Goal: Information Seeking & Learning: Learn about a topic

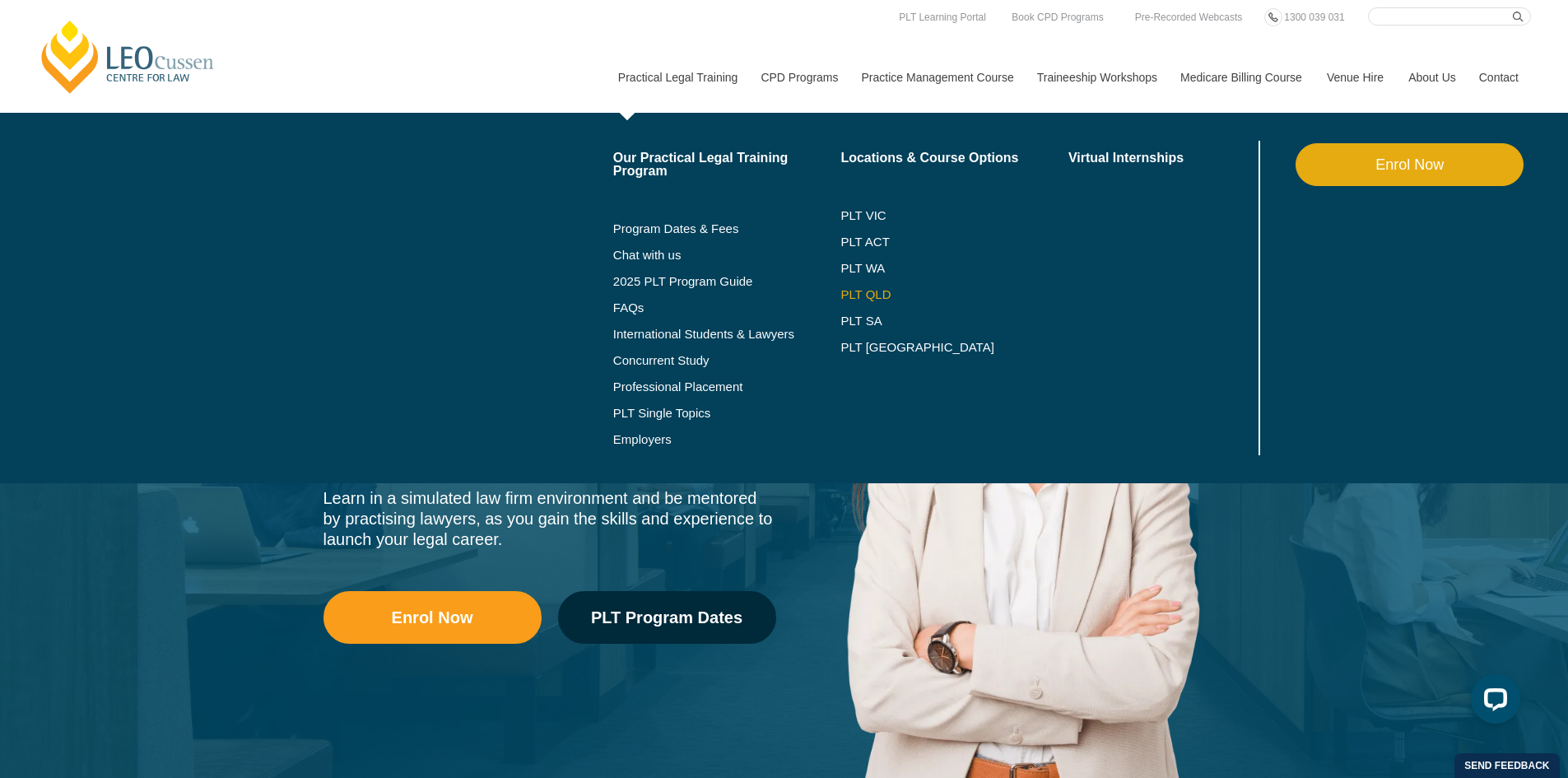
click at [869, 294] on link "PLT QLD" at bounding box center [954, 295] width 228 height 13
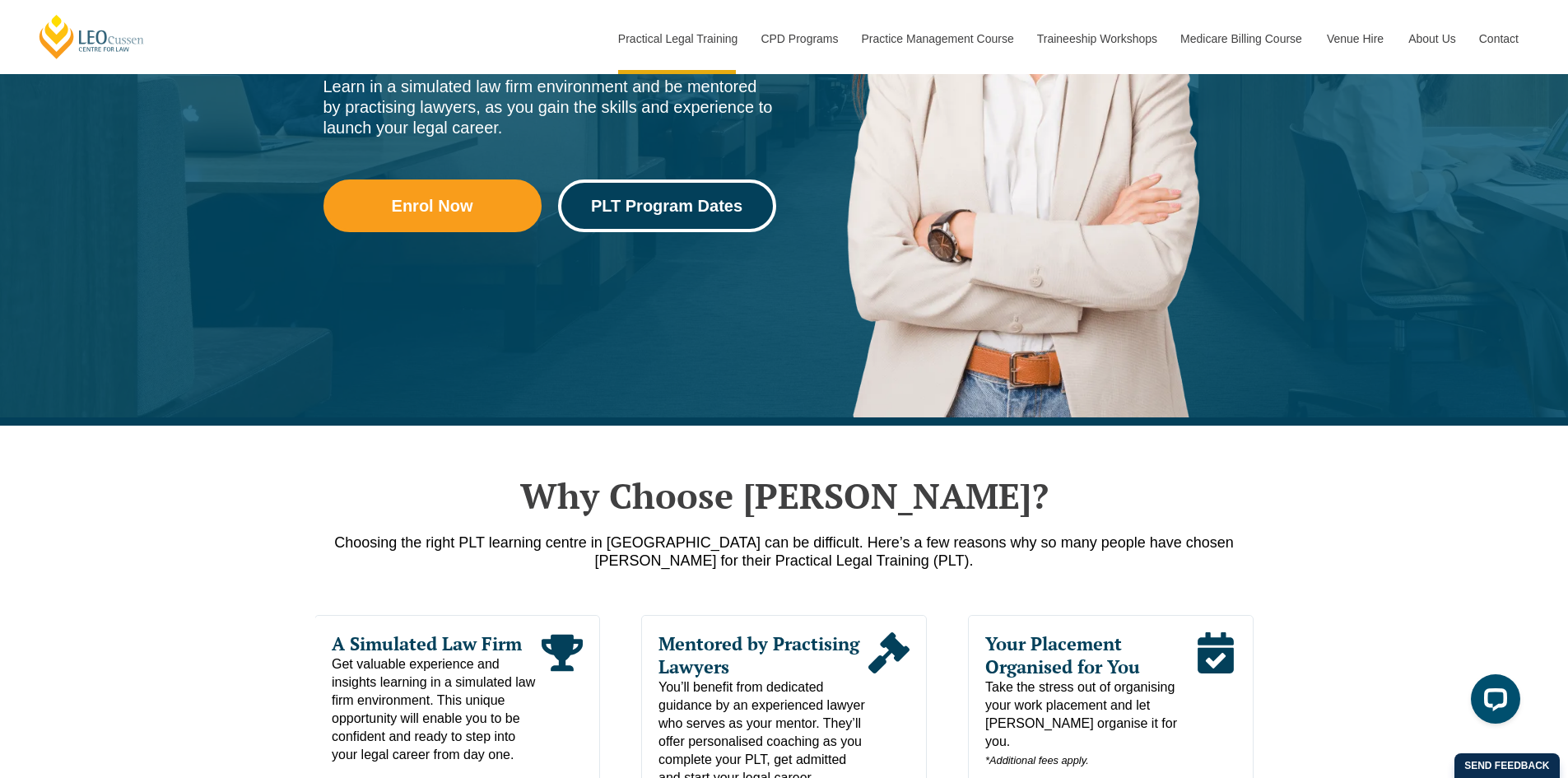
click at [632, 198] on span "PLT Program Dates" at bounding box center [666, 206] width 151 height 17
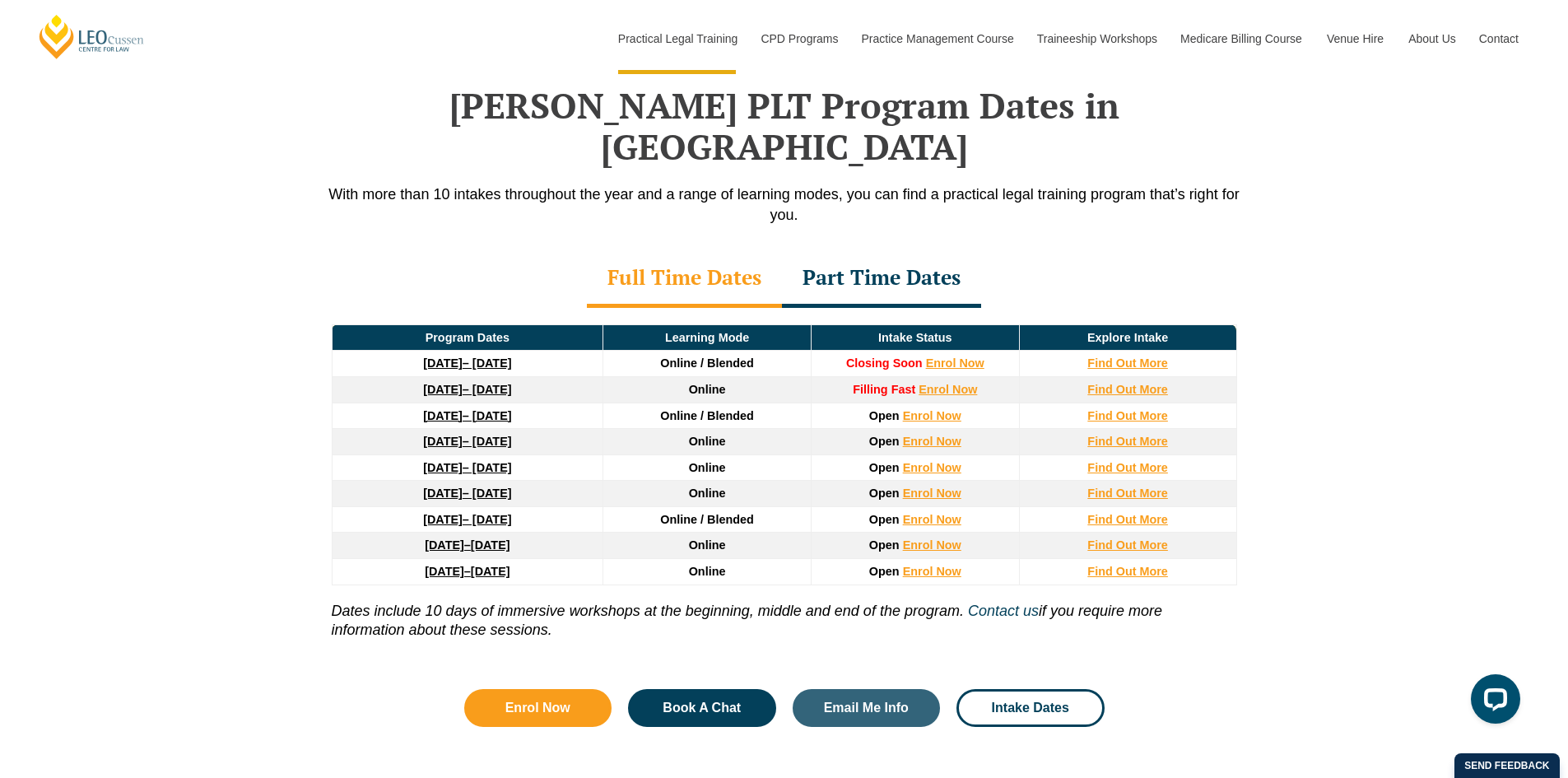
scroll to position [2149, 0]
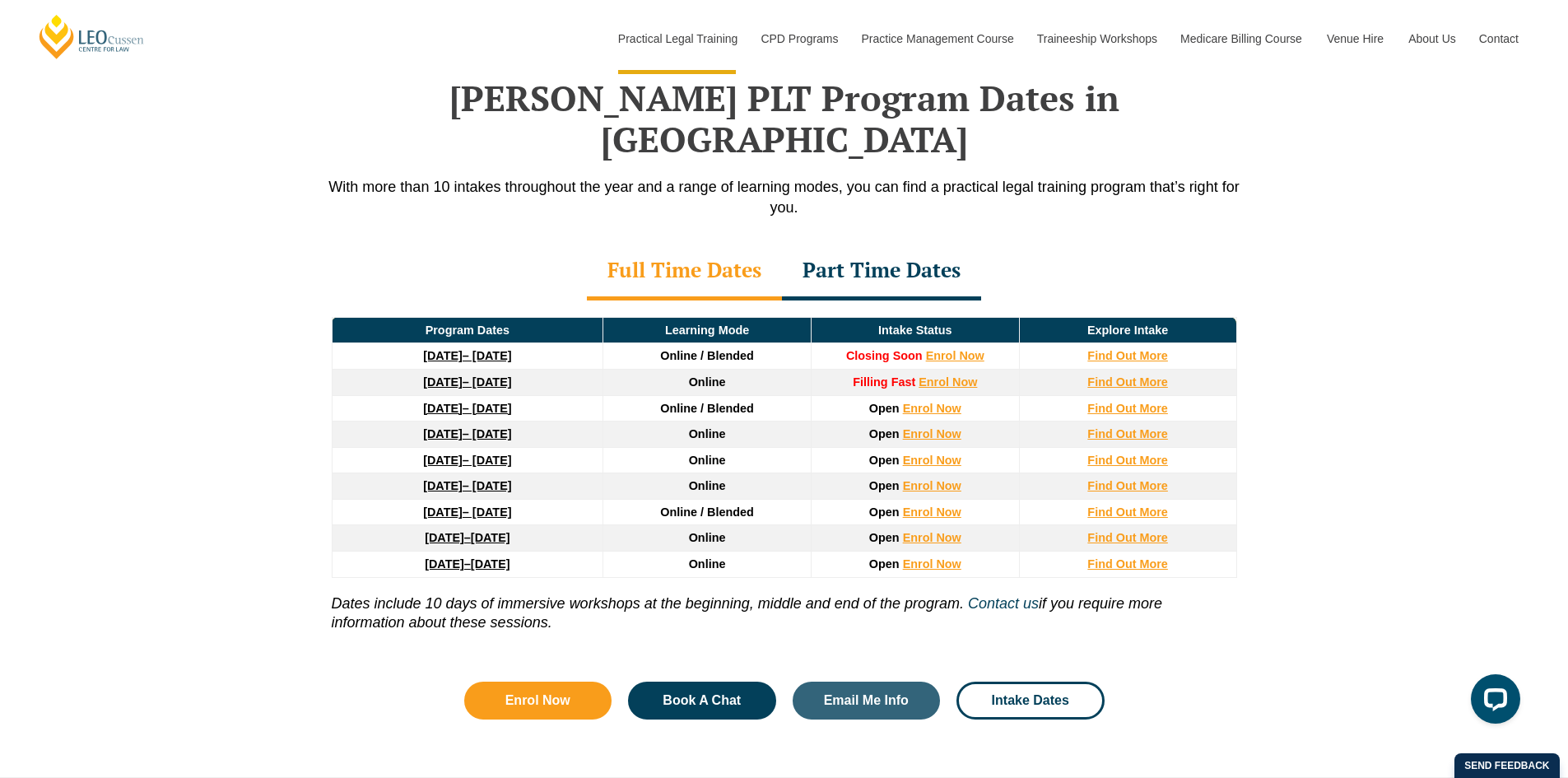
click at [860, 243] on div "Part Time Dates" at bounding box center [881, 272] width 200 height 57
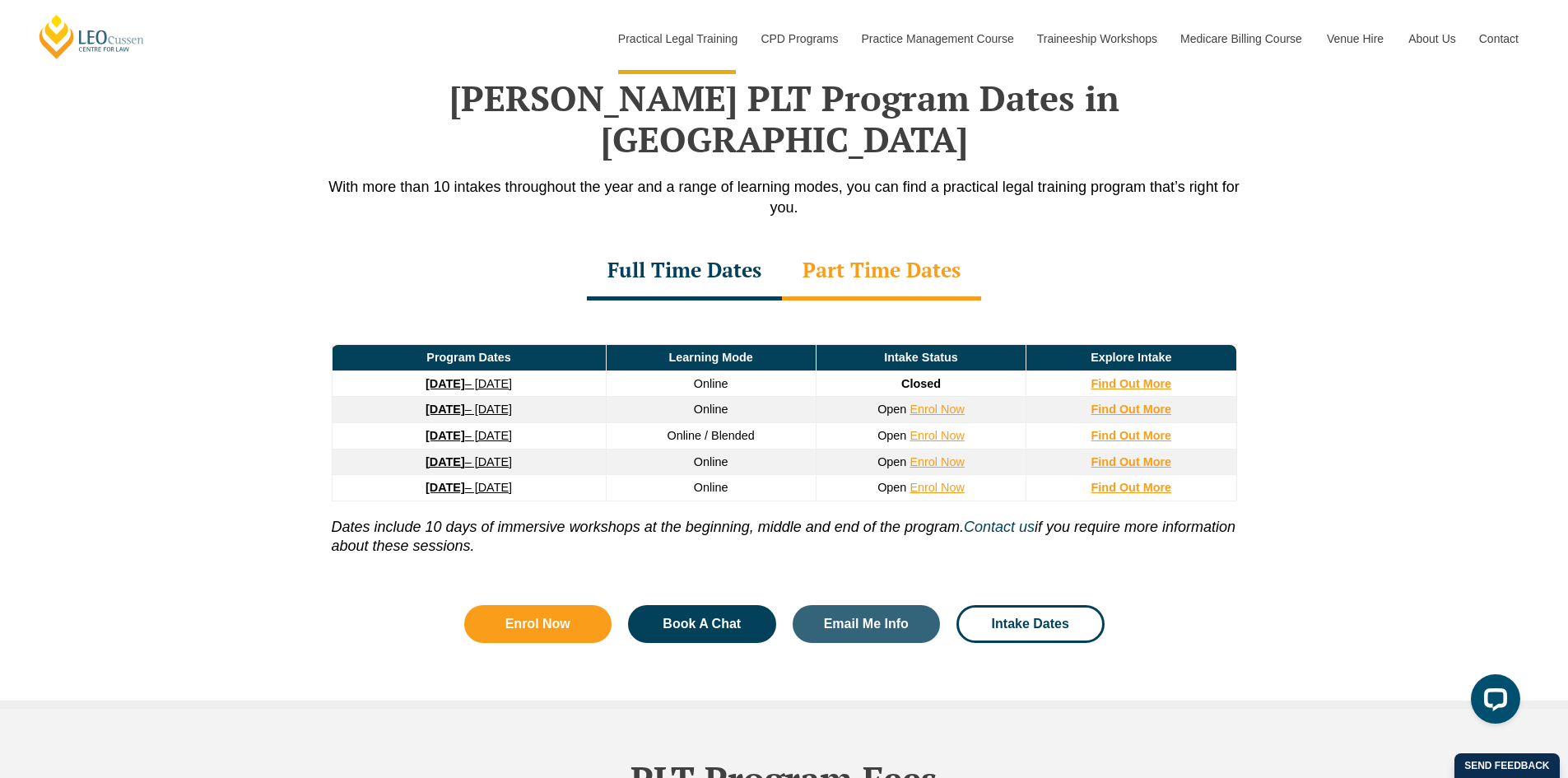
click at [691, 243] on div "Full Time Dates" at bounding box center [684, 272] width 195 height 57
